Goal: Task Accomplishment & Management: Use online tool/utility

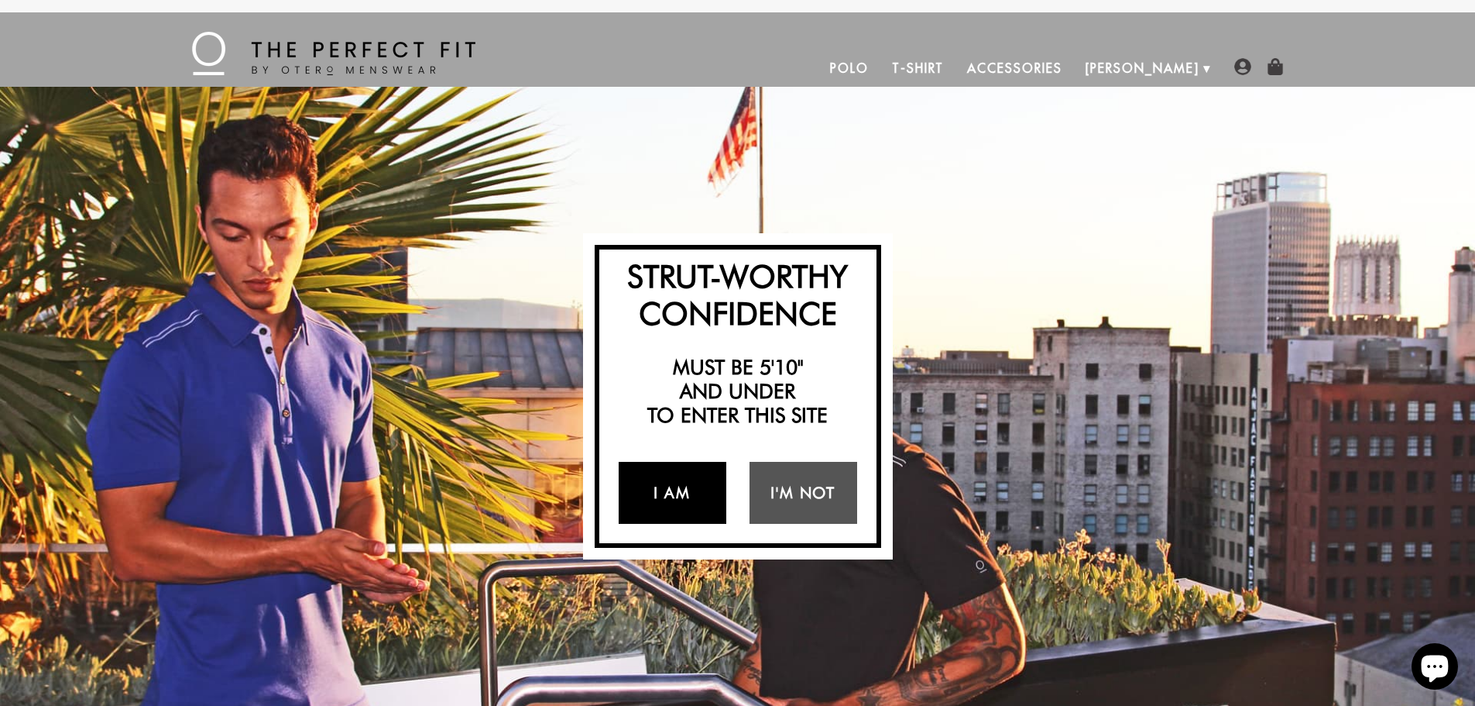
click at [669, 495] on link "I Am" at bounding box center [673, 493] width 108 height 62
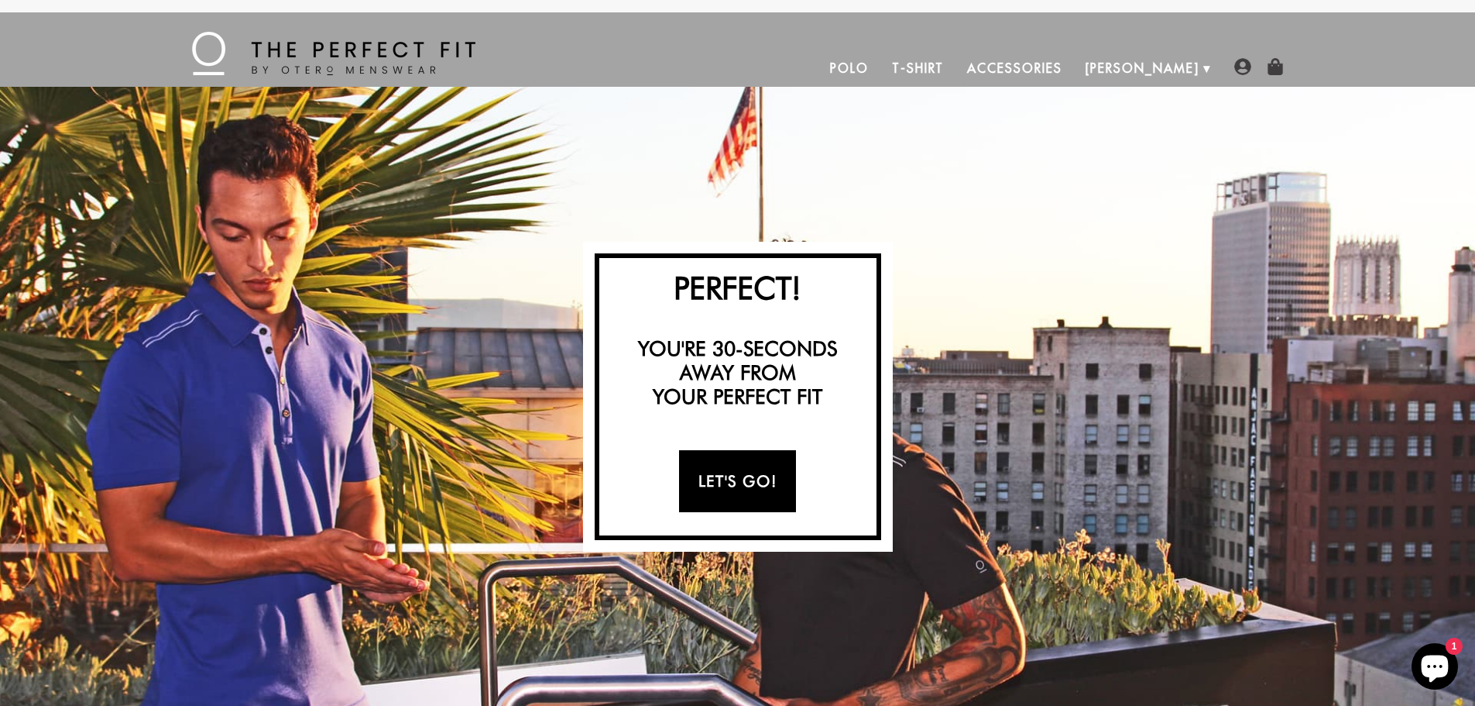
click at [730, 480] on link "Let's Go!" at bounding box center [737, 481] width 117 height 62
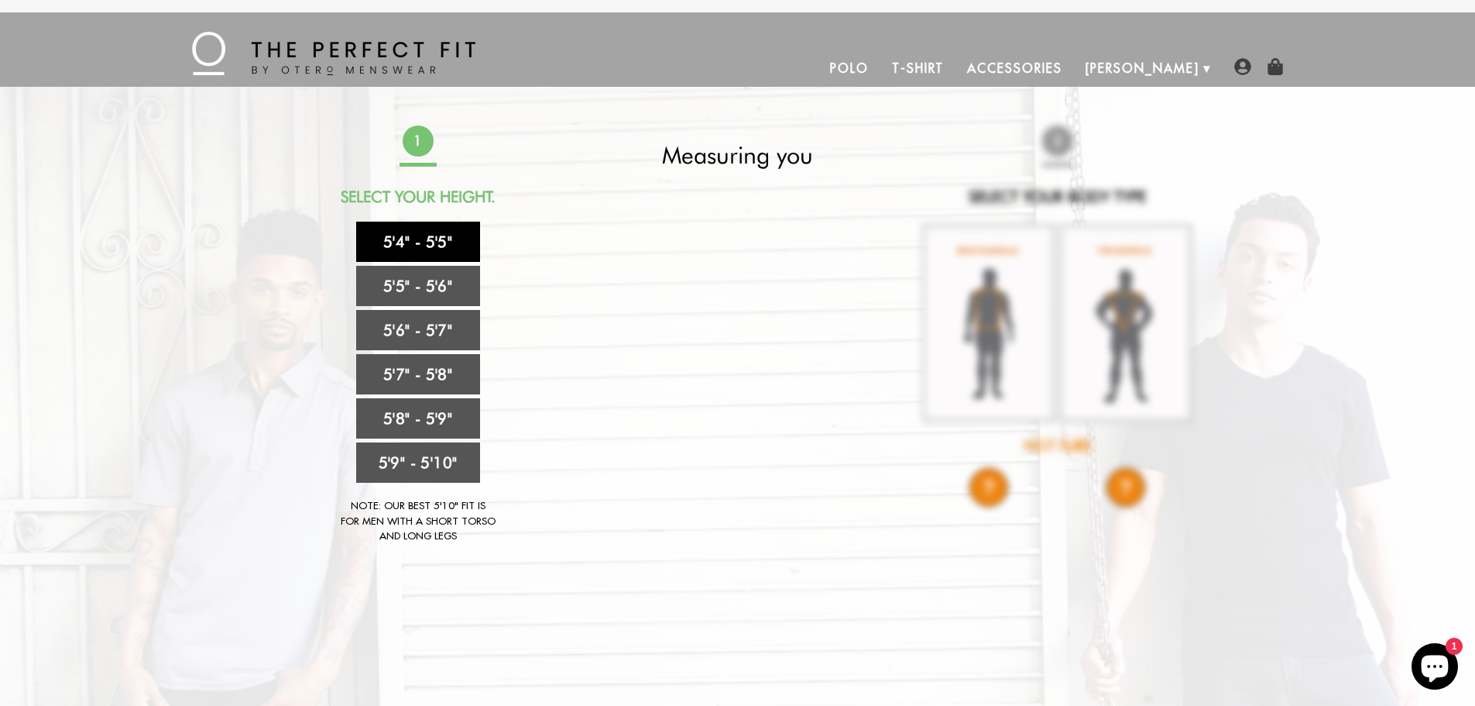
click at [428, 242] on link "5'4" - 5'5"" at bounding box center [418, 242] width 124 height 40
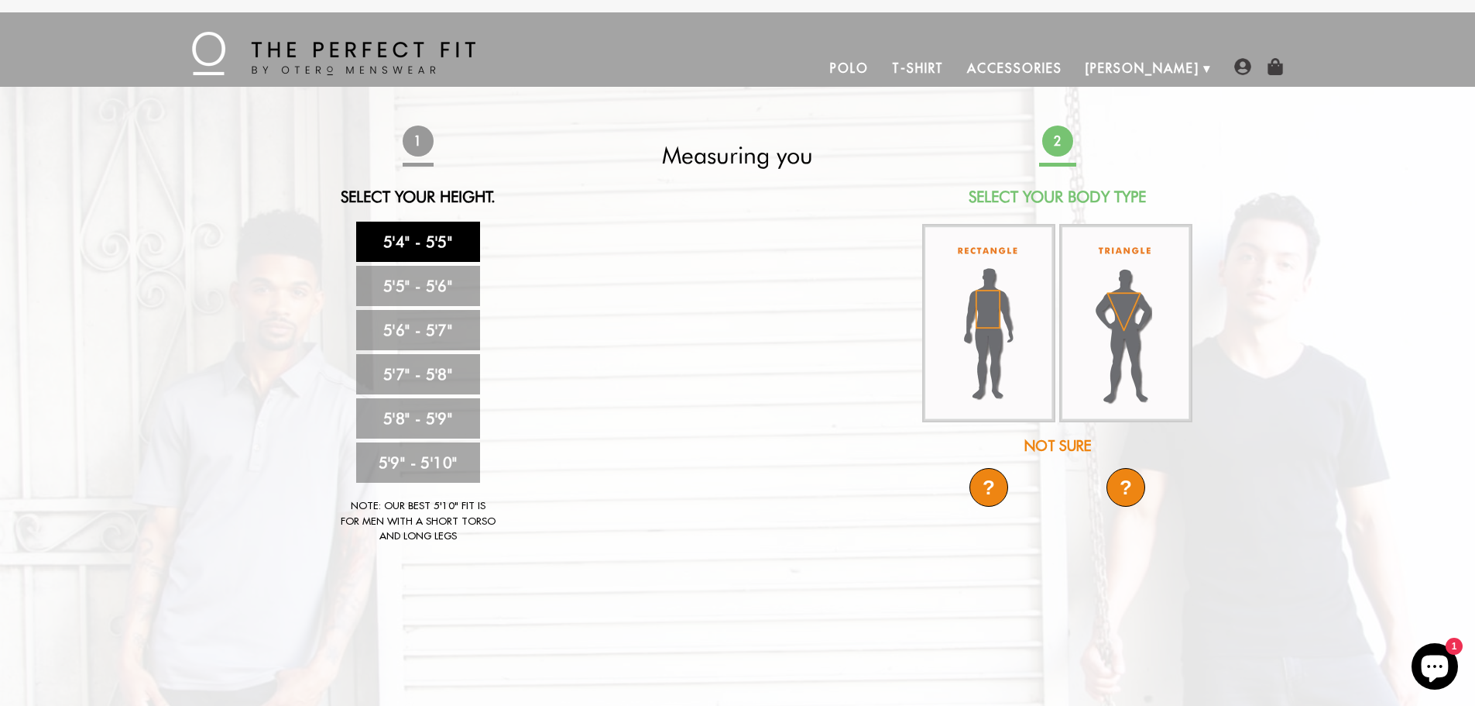
click at [1060, 445] on div "Not Sure" at bounding box center [1058, 445] width 274 height 21
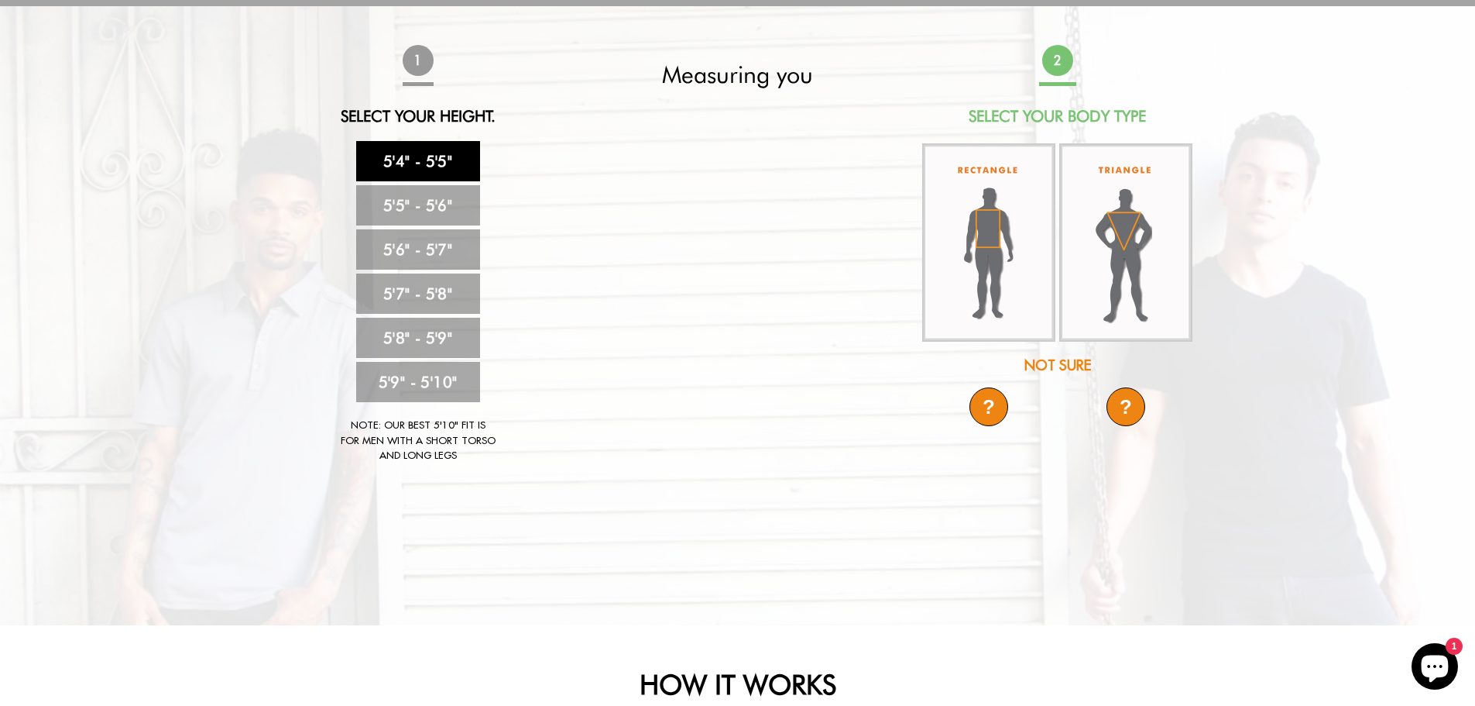
scroll to position [77, 0]
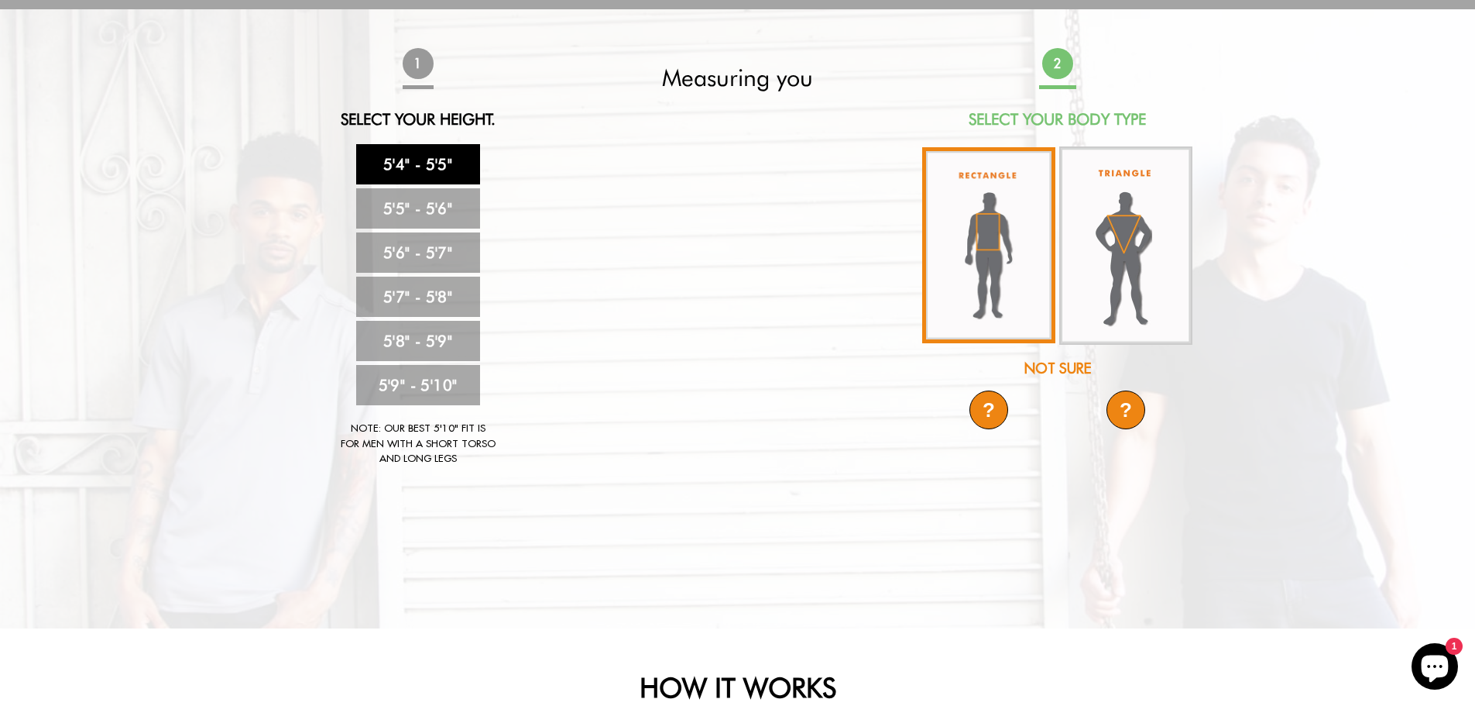
click at [978, 234] on img at bounding box center [988, 245] width 133 height 196
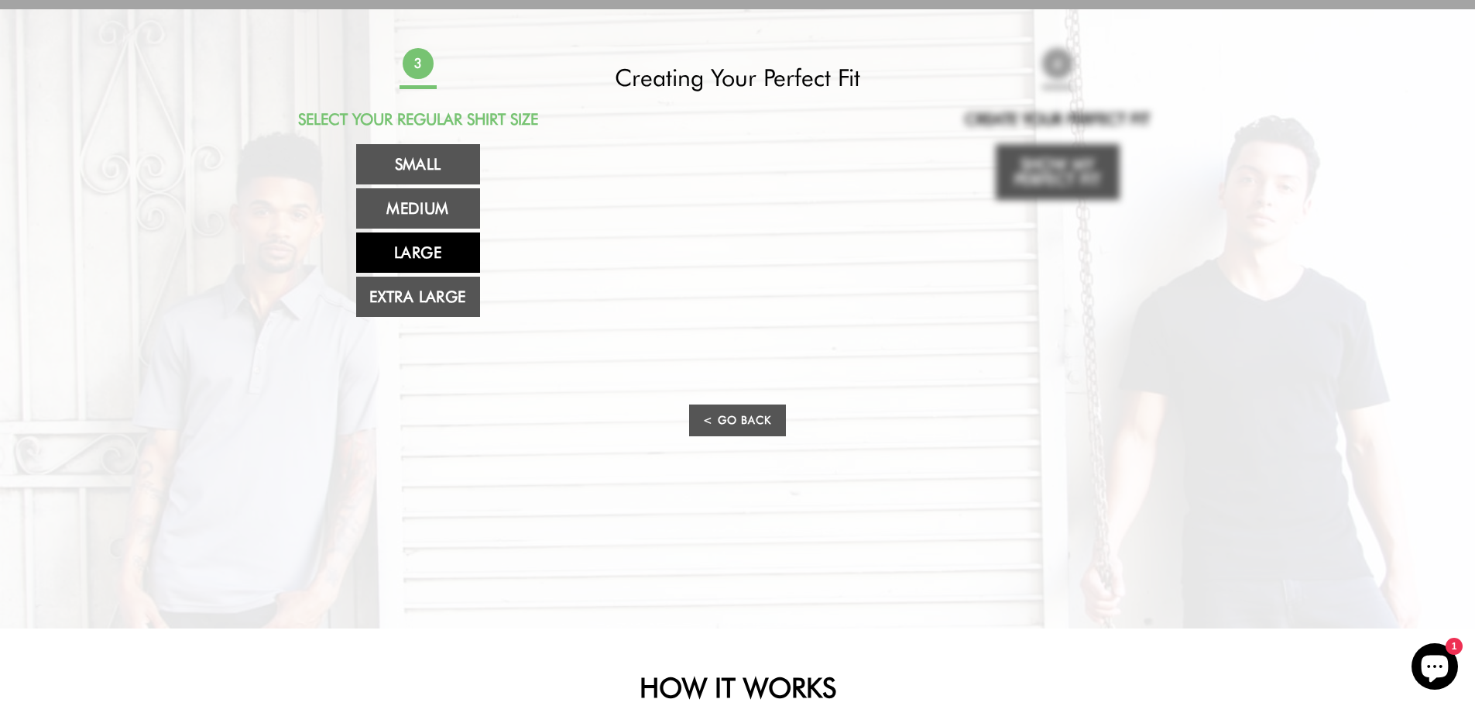
click at [437, 251] on link "Large" at bounding box center [418, 252] width 124 height 40
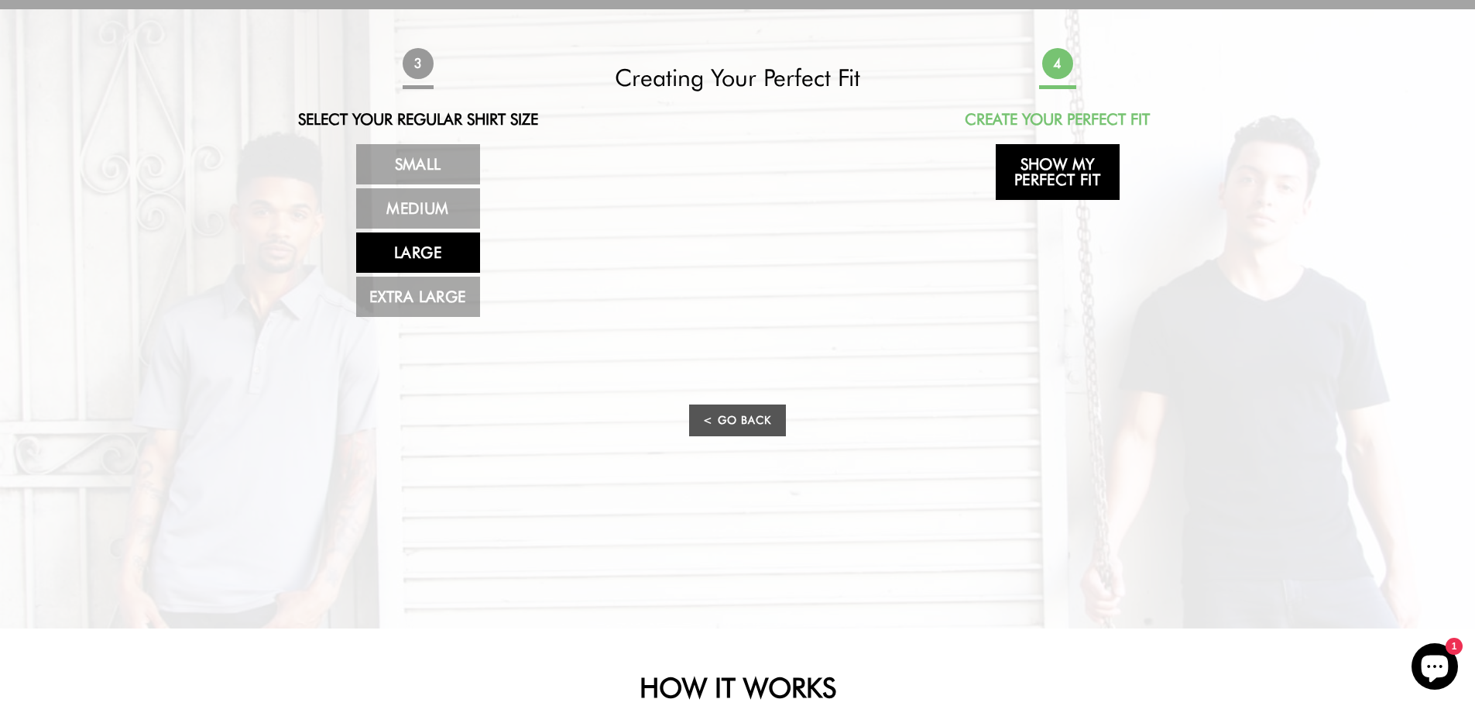
click at [1070, 175] on link "Show My Perfect Fit" at bounding box center [1058, 172] width 124 height 56
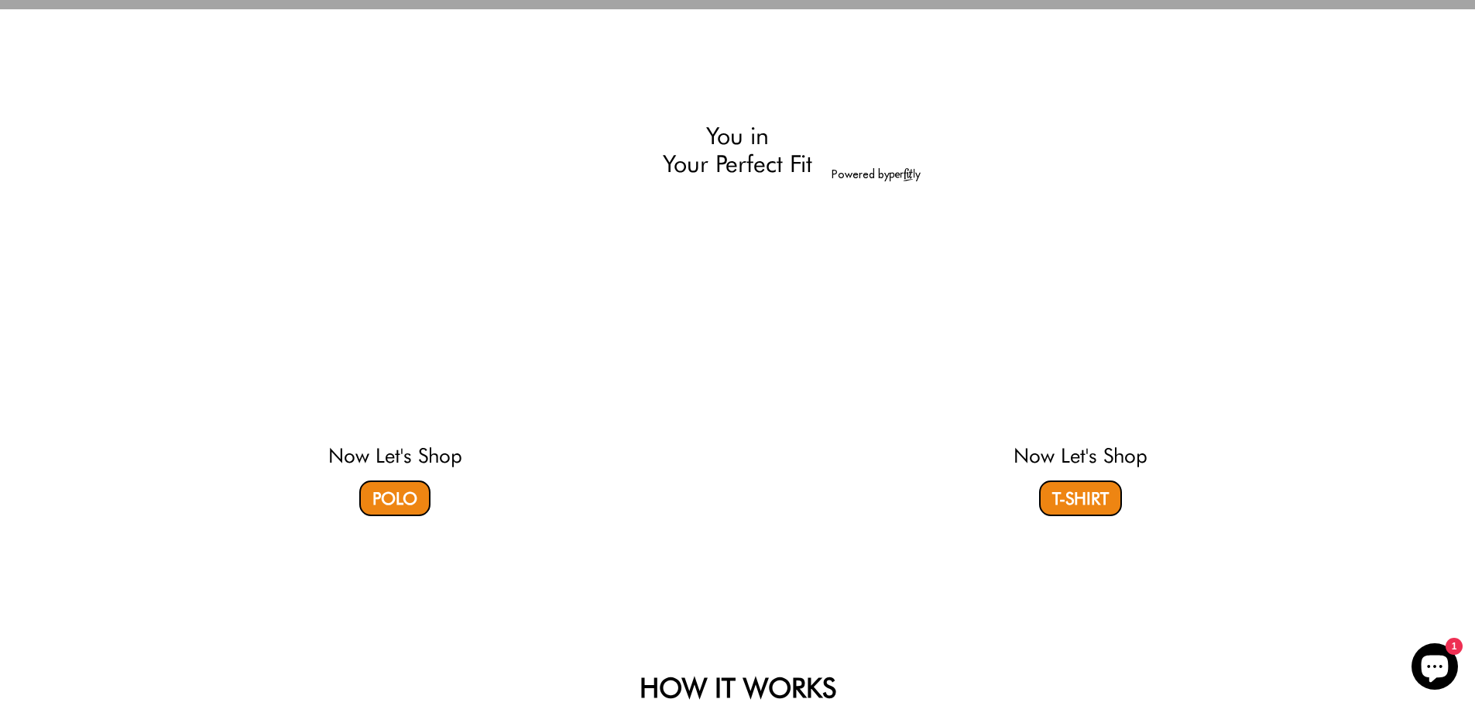
select select "L"
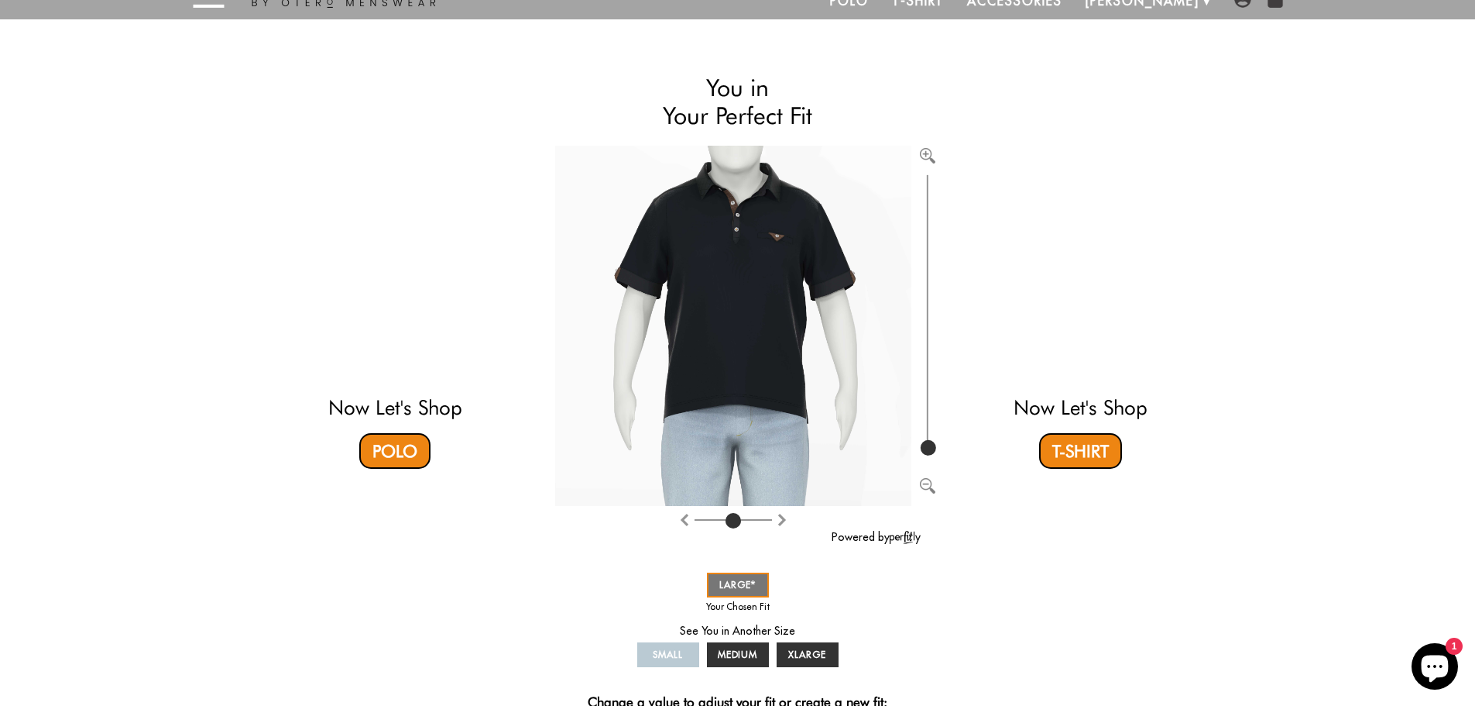
scroll to position [105, 0]
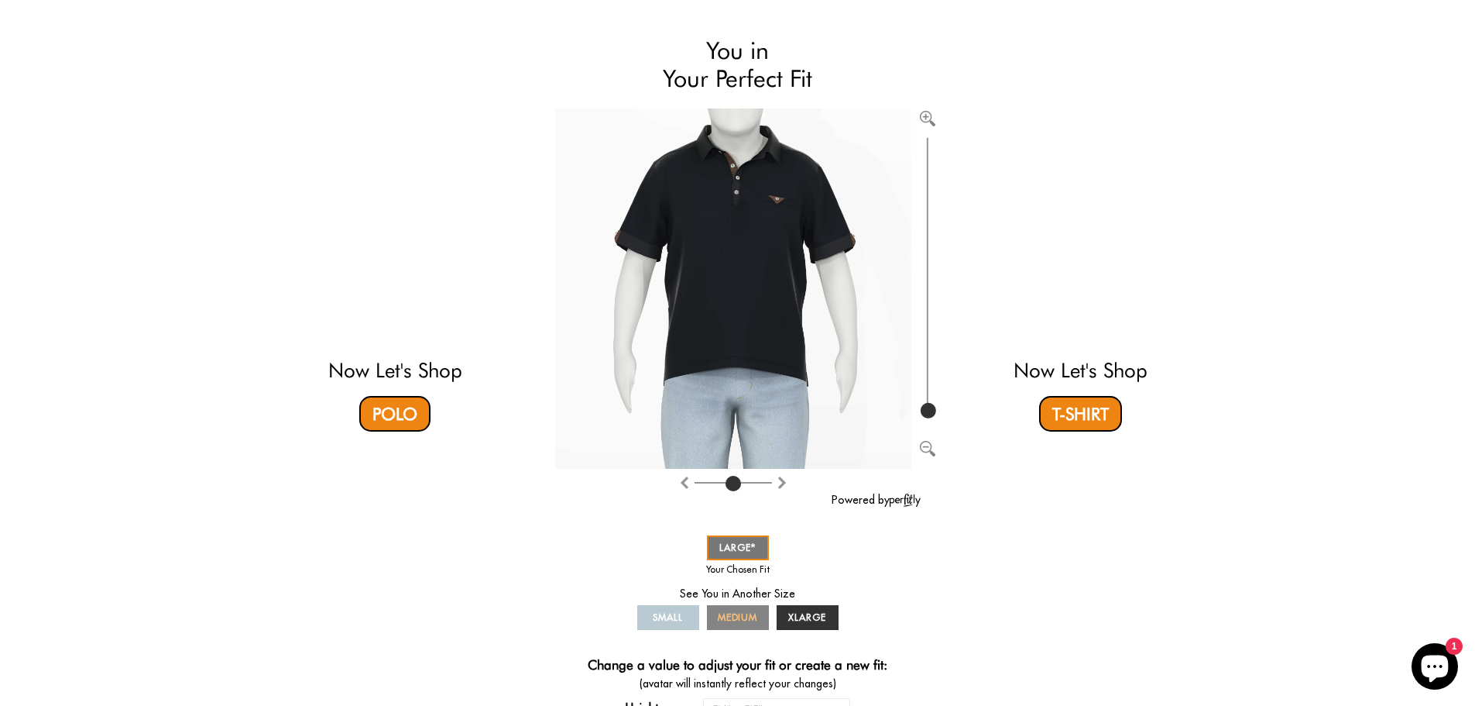
click at [733, 617] on span "MEDIUM" at bounding box center [738, 617] width 40 height 12
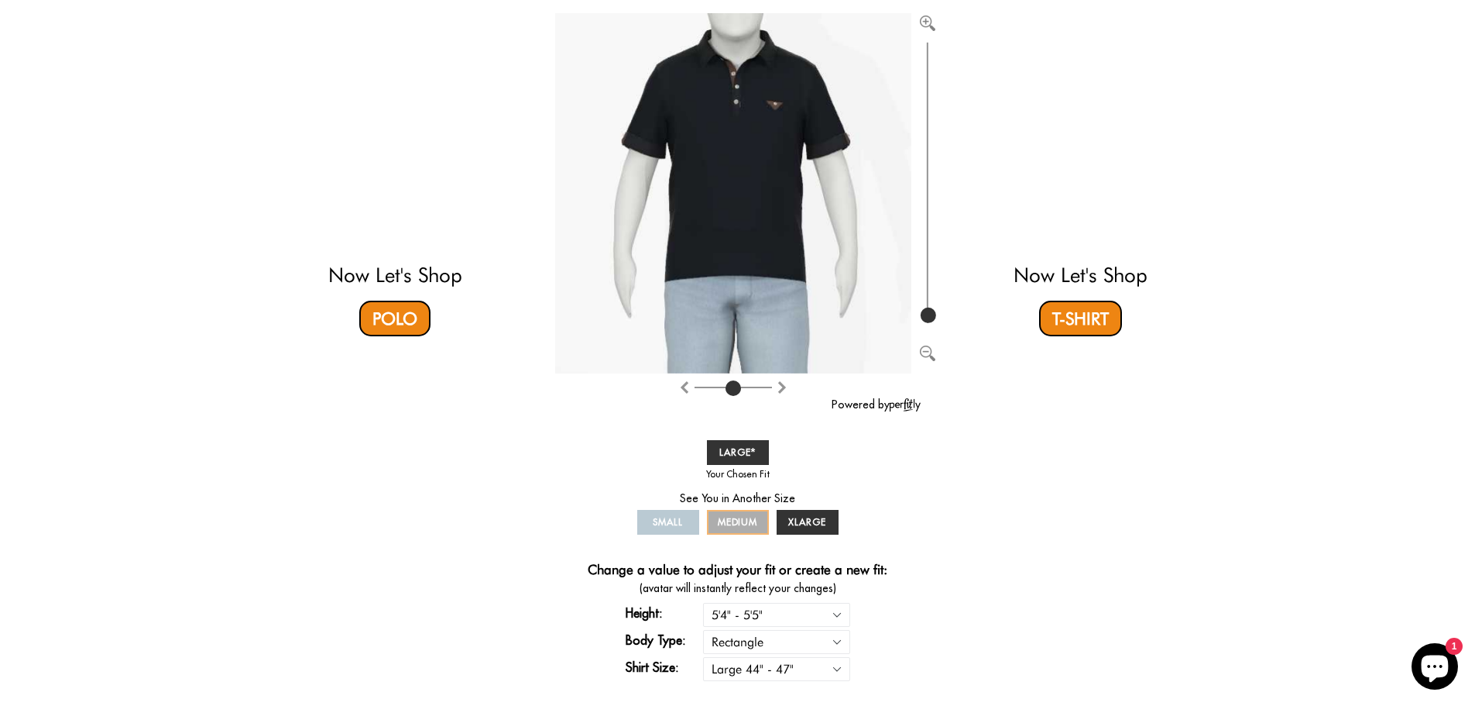
scroll to position [182, 0]
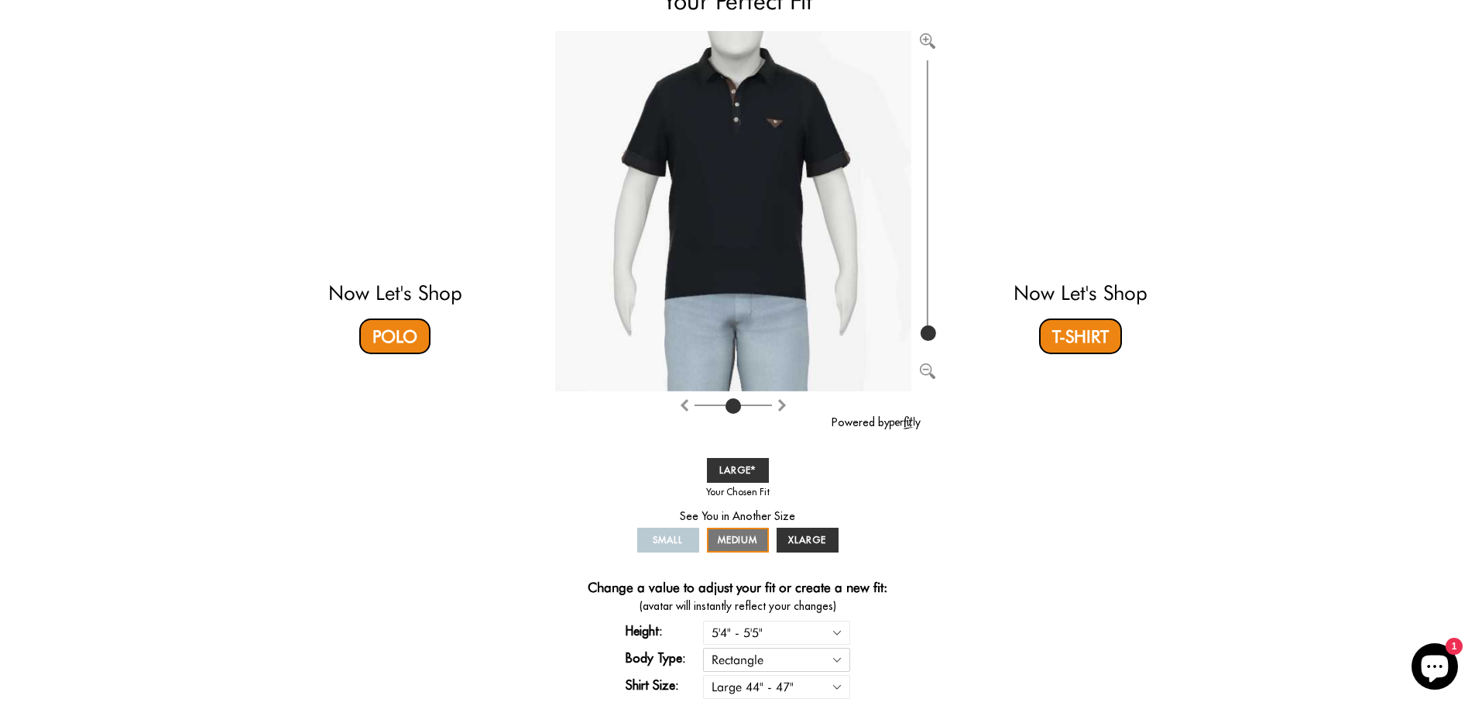
click at [836, 657] on select "Rectangle Triangle" at bounding box center [776, 659] width 147 height 24
select select "triangle"
click at [703, 647] on select "Rectangle Triangle" at bounding box center [776, 659] width 147 height 24
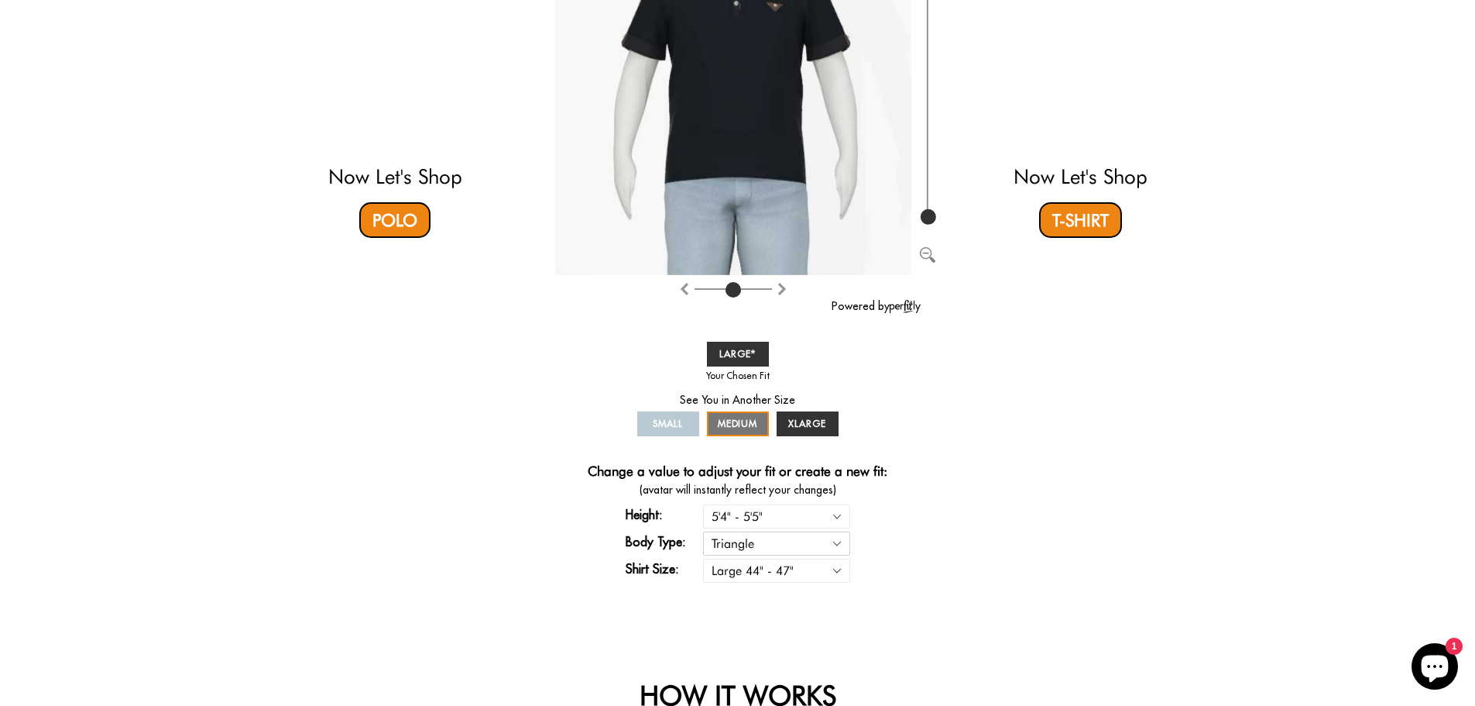
scroll to position [337, 0]
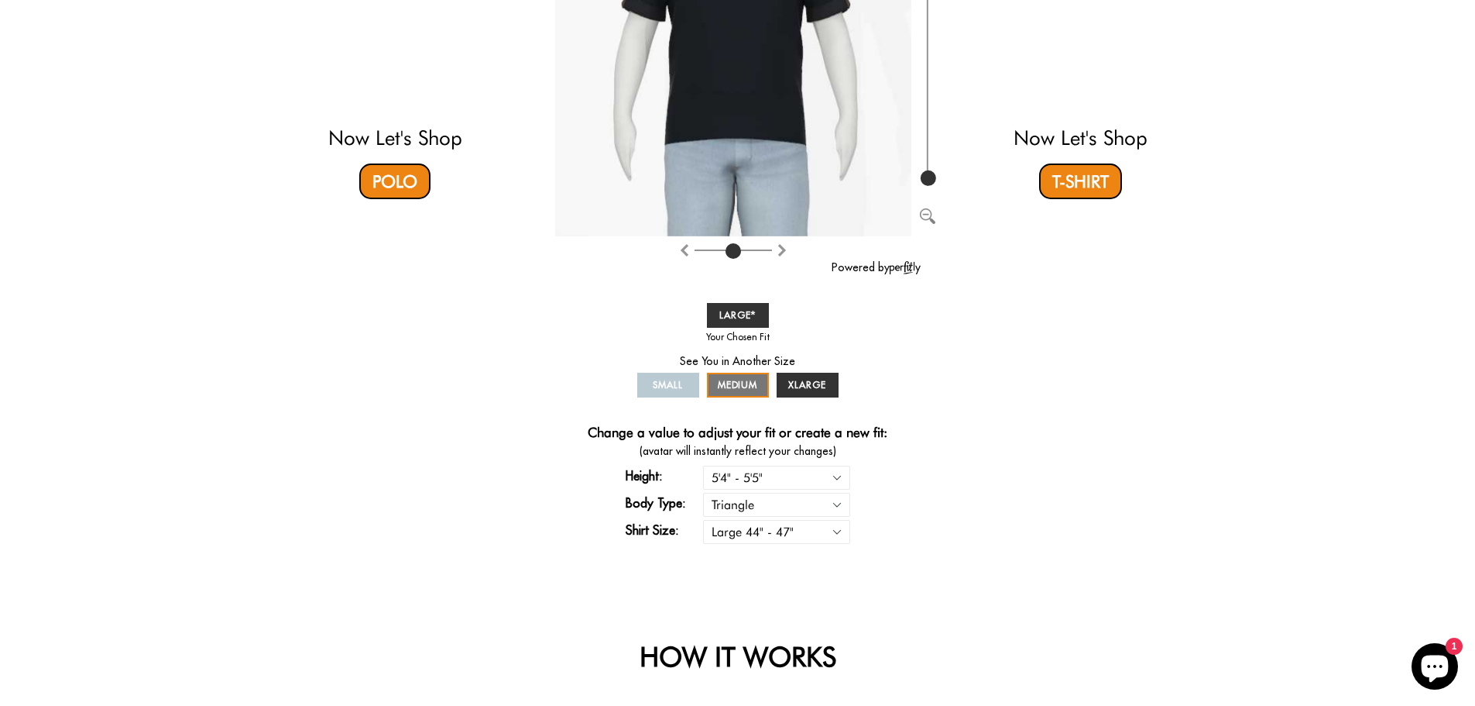
select select "triangle"
select select "L"
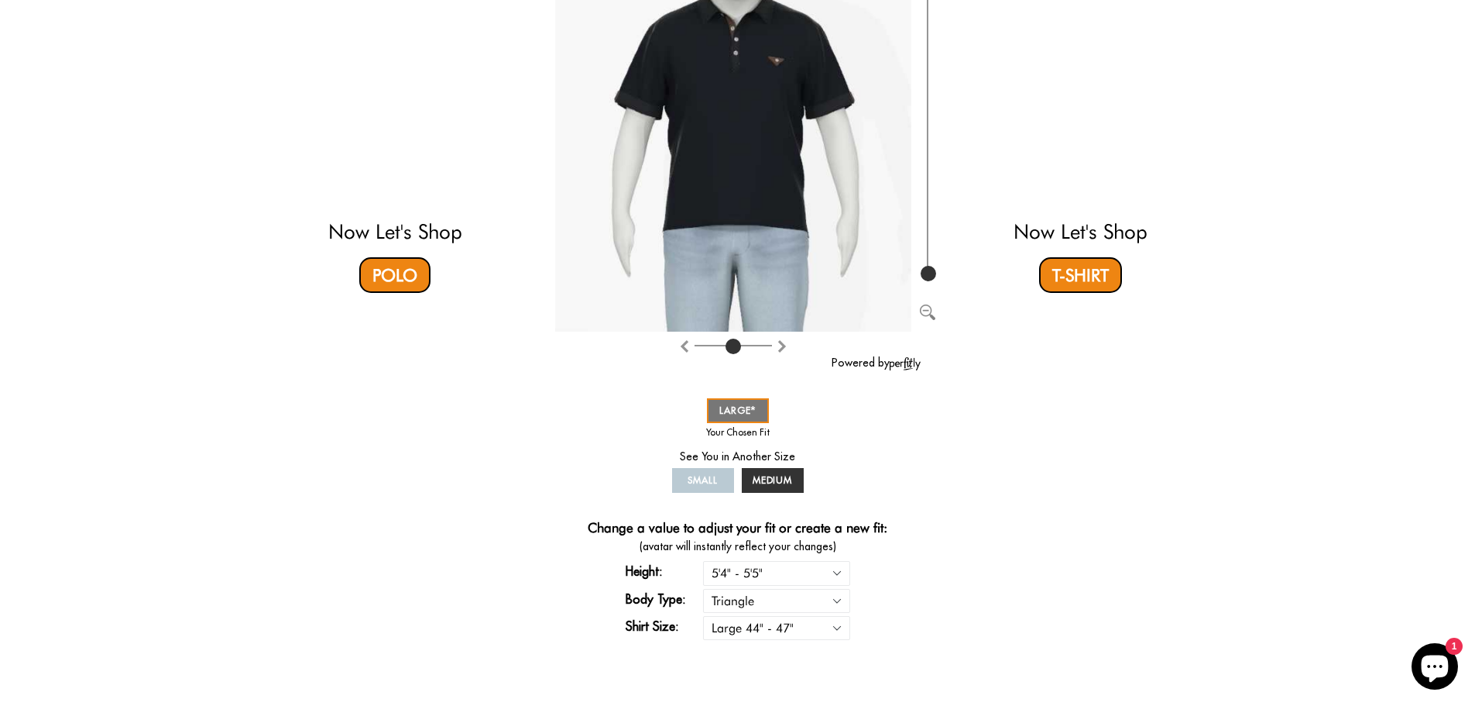
scroll to position [259, 0]
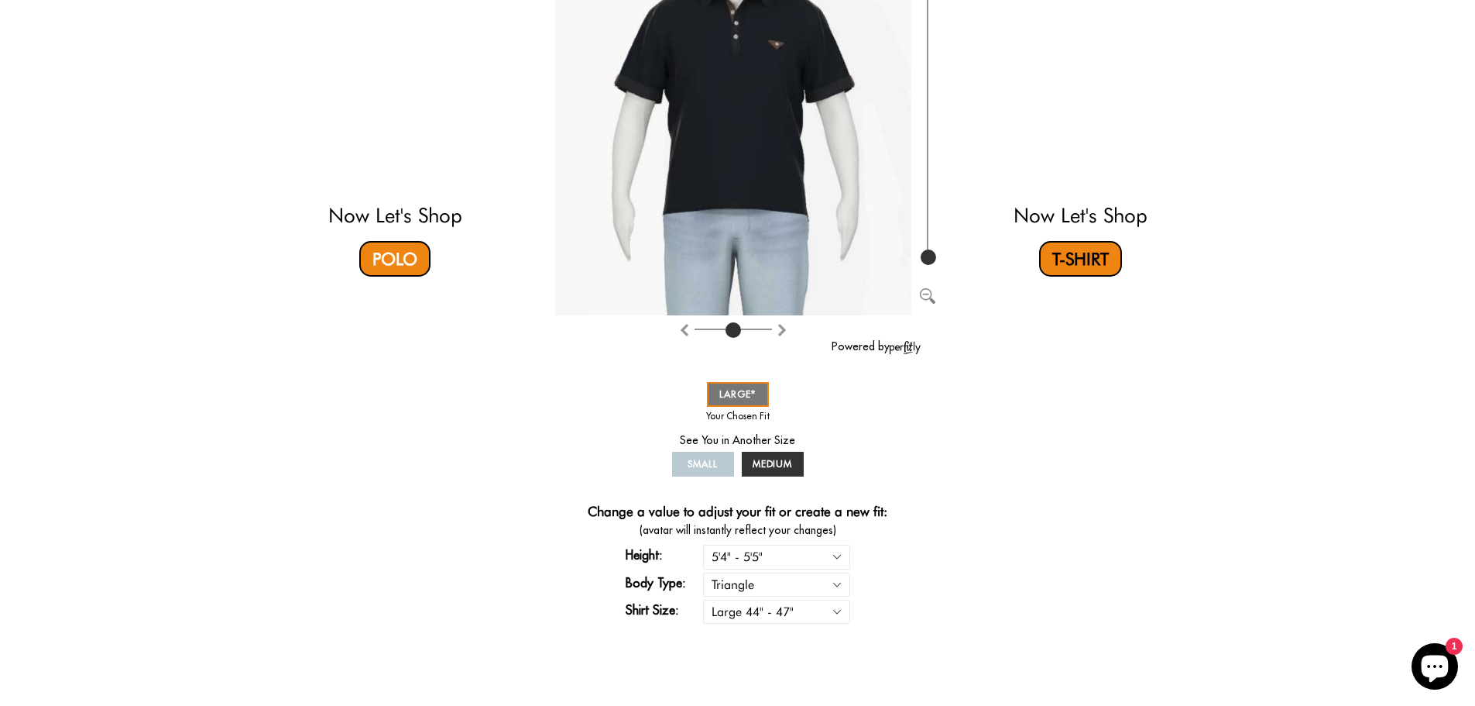
click at [1072, 256] on link "T-Shirt" at bounding box center [1080, 259] width 83 height 36
